Goal: Check status: Check status

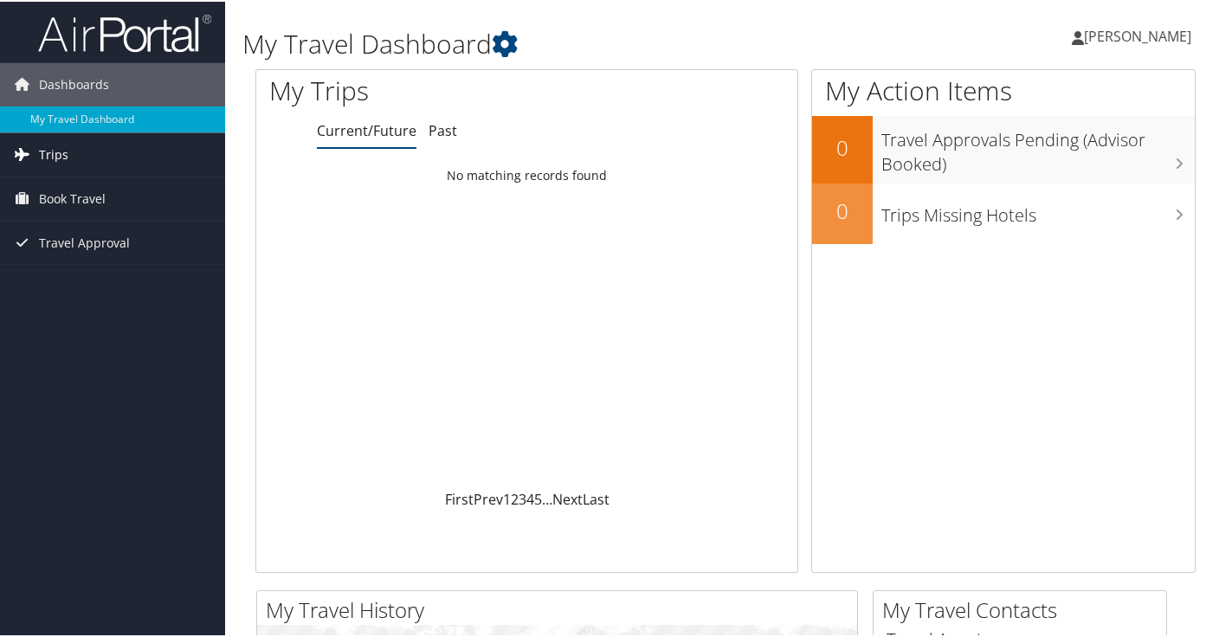
click at [75, 161] on link "Trips" at bounding box center [112, 153] width 225 height 43
click at [87, 319] on span "Travel Approval" at bounding box center [84, 319] width 91 height 43
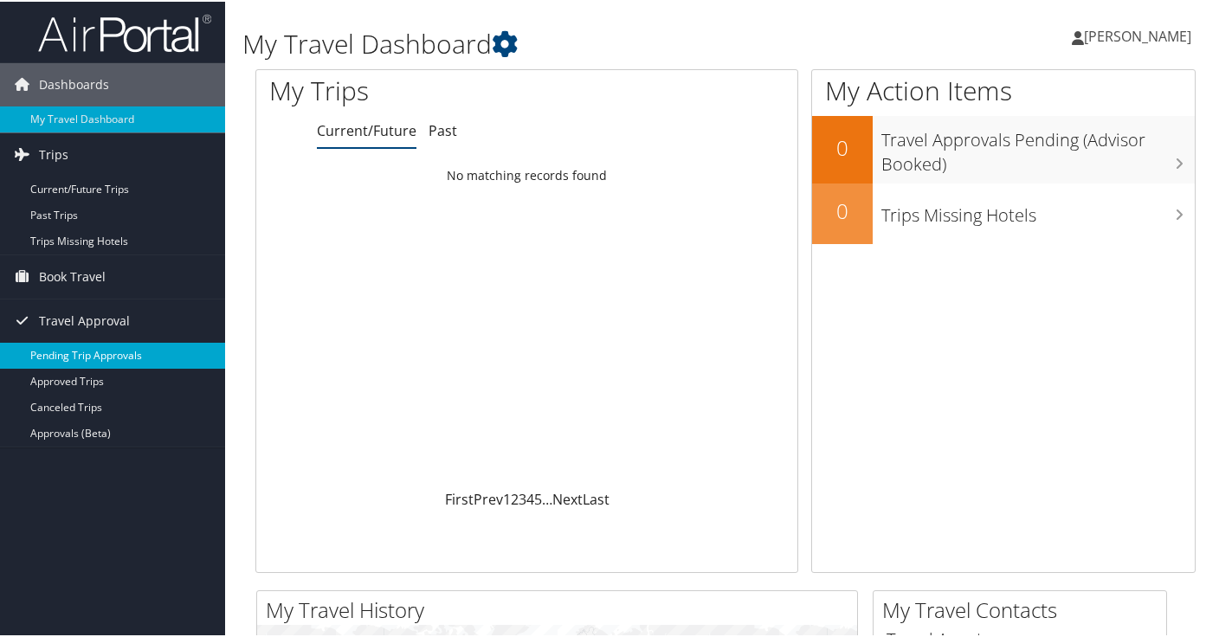
click at [94, 358] on link "Pending Trip Approvals" at bounding box center [112, 354] width 225 height 26
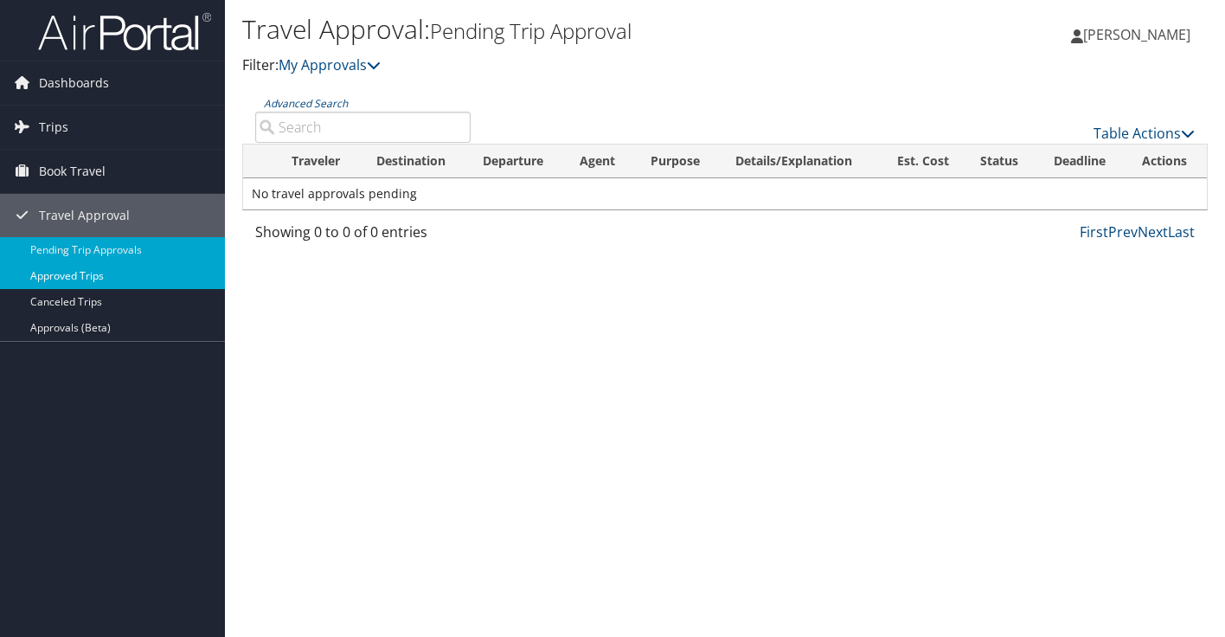
click at [106, 280] on link "Approved Trips" at bounding box center [112, 276] width 225 height 26
